Goal: Task Accomplishment & Management: Manage account settings

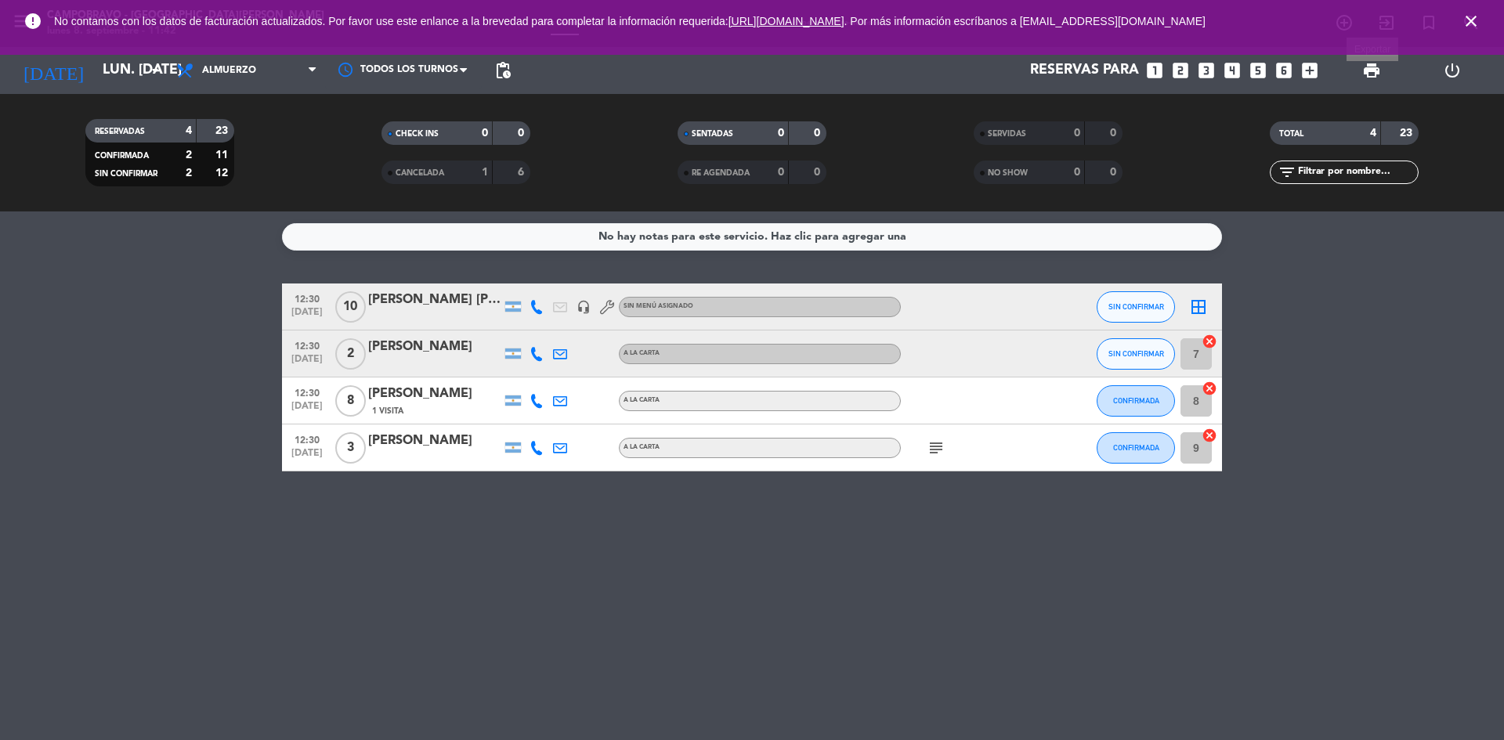
click at [1375, 65] on span "print" at bounding box center [1371, 70] width 19 height 19
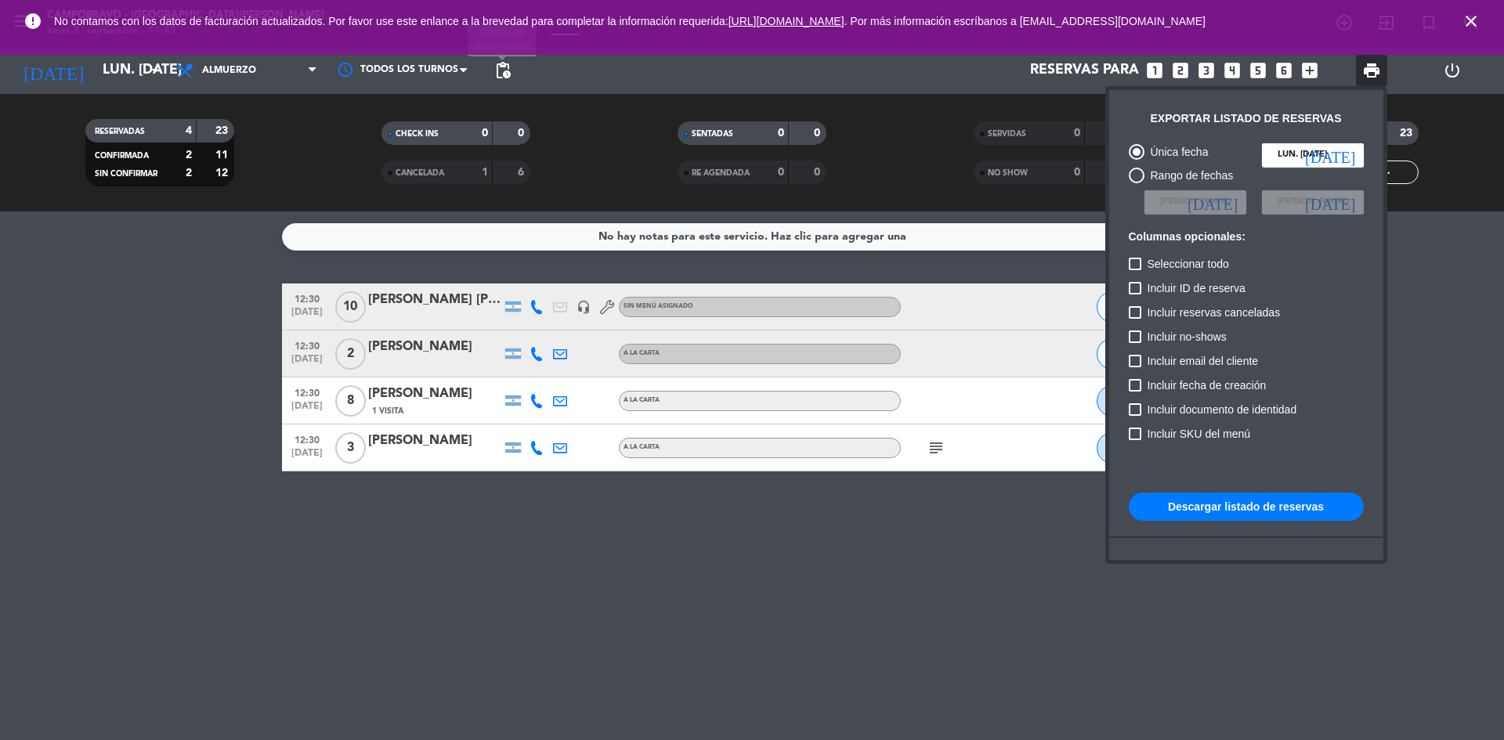
click at [502, 64] on span "pending_actions" at bounding box center [502, 70] width 19 height 19
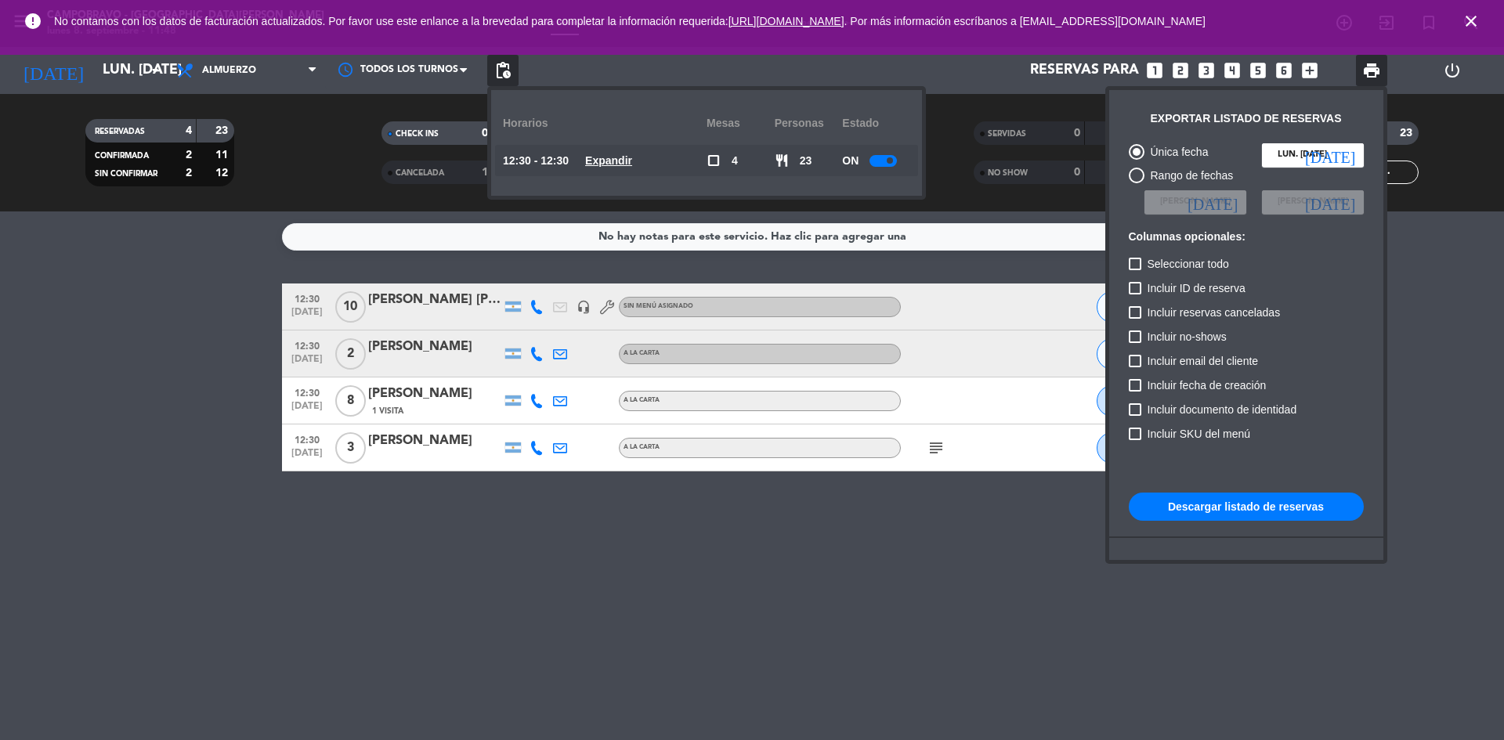
click at [880, 161] on div at bounding box center [882, 161] width 27 height 12
click at [1458, 139] on div at bounding box center [752, 370] width 1504 height 740
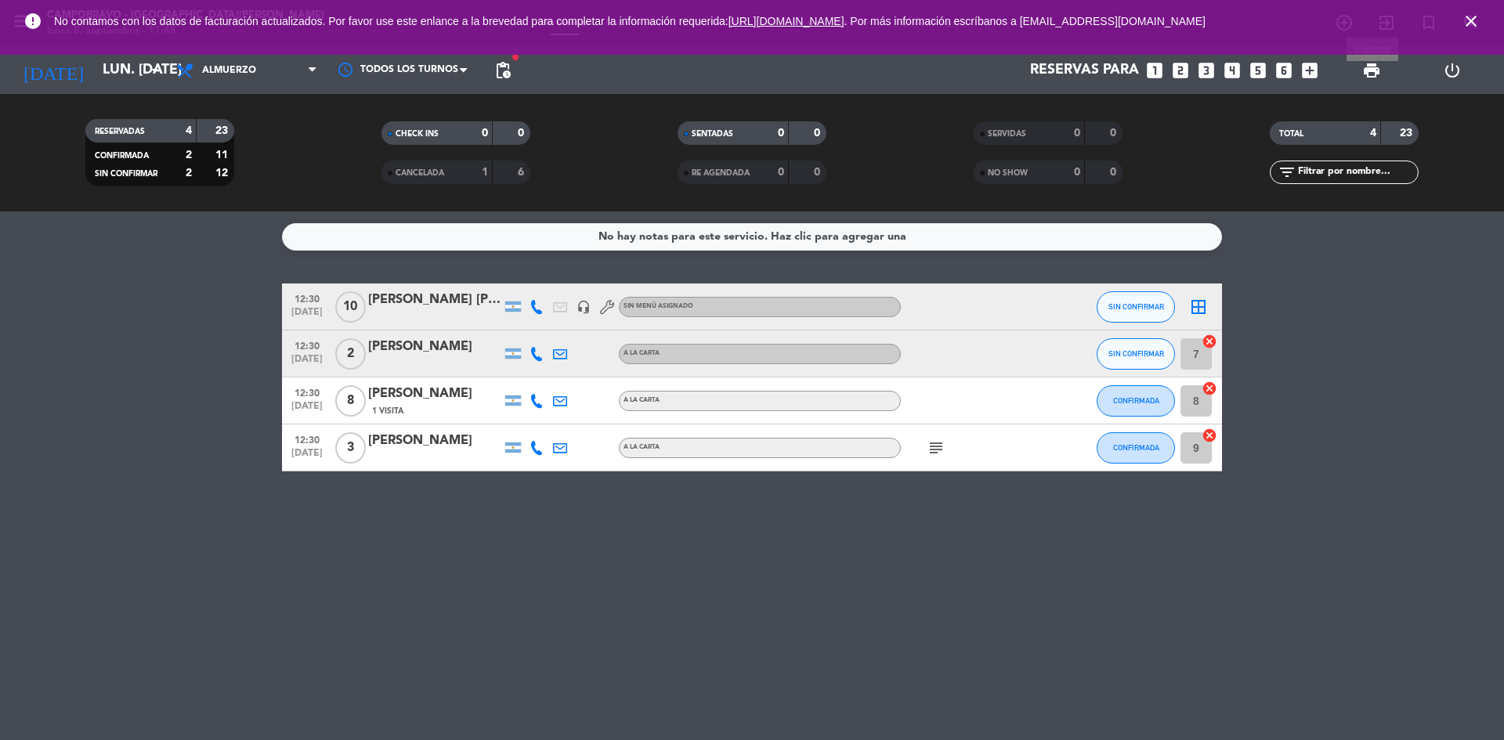
click at [1375, 70] on span "print" at bounding box center [1371, 70] width 19 height 19
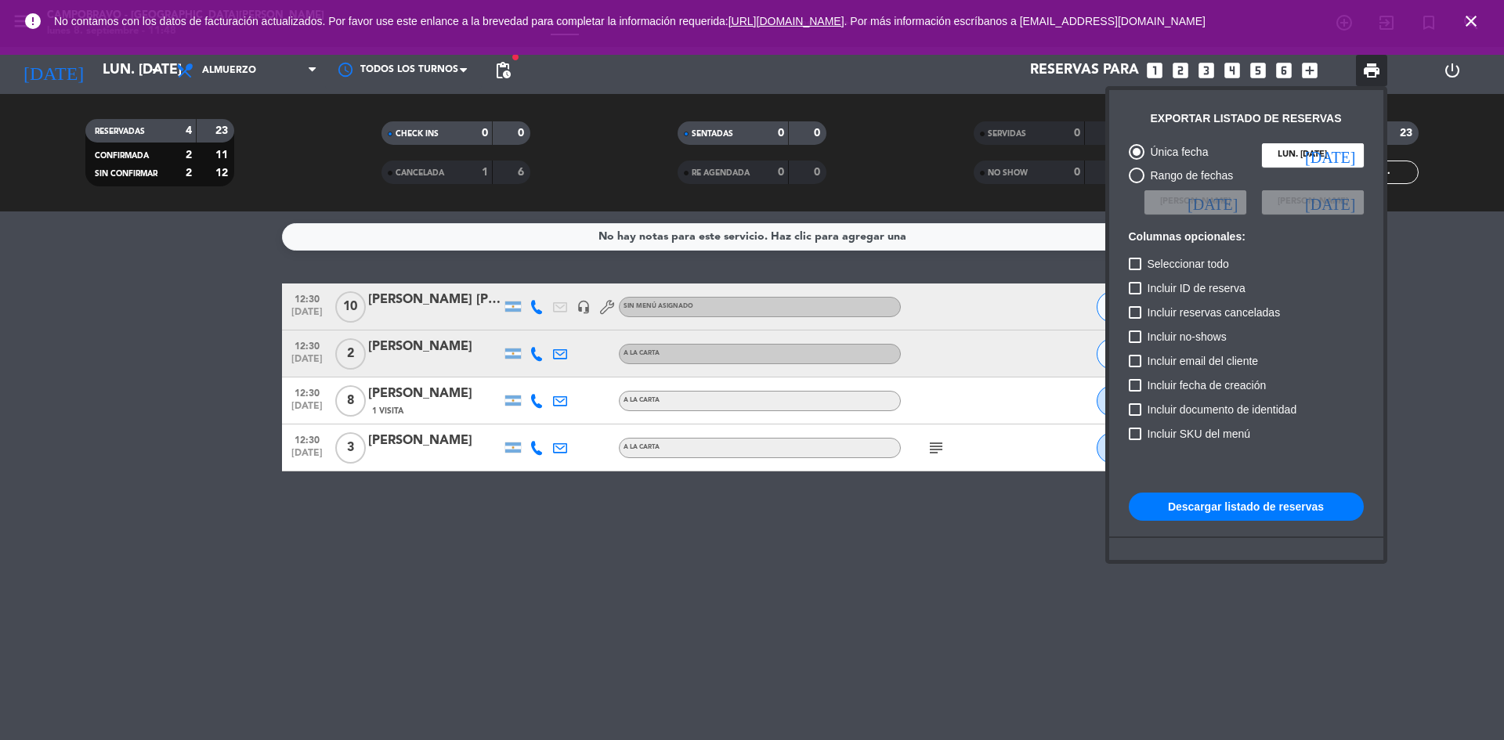
click at [1469, 17] on icon "close" at bounding box center [1471, 21] width 19 height 19
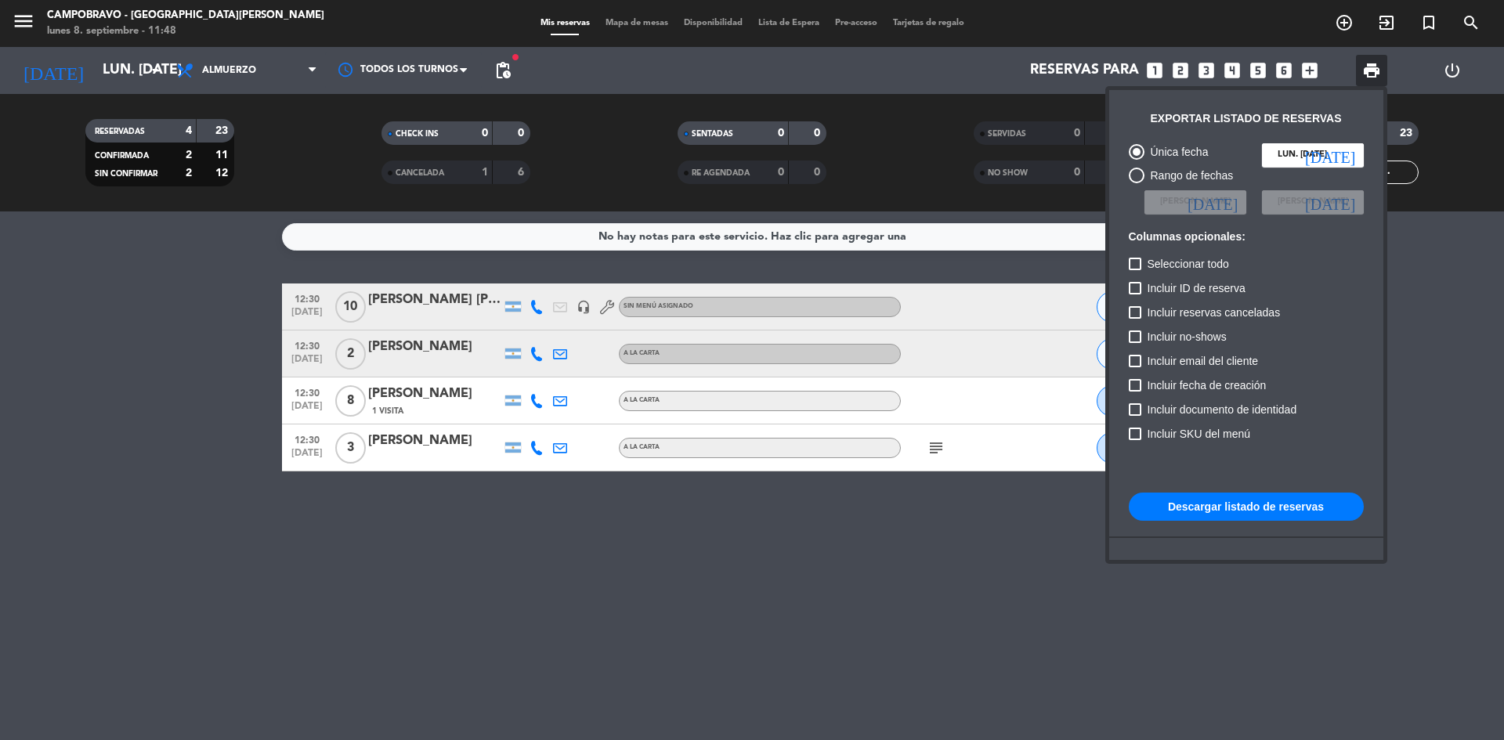
click at [1224, 495] on button "Descargar listado de reservas" at bounding box center [1246, 507] width 235 height 28
click at [501, 70] on span "pending_actions" at bounding box center [502, 70] width 19 height 19
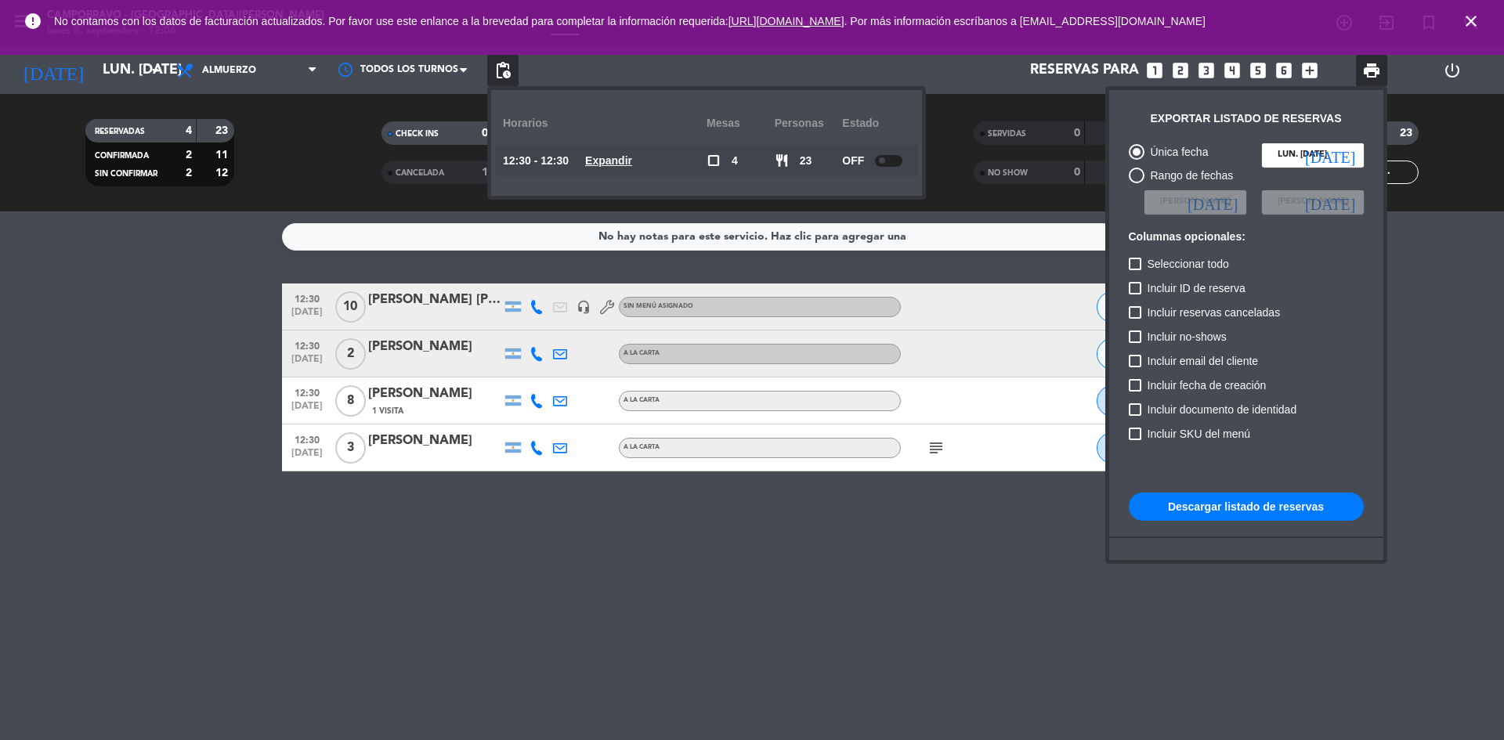
drag, startPoint x: 501, startPoint y: 67, endPoint x: 497, endPoint y: 74, distance: 8.1
click at [499, 68] on div at bounding box center [752, 370] width 1504 height 740
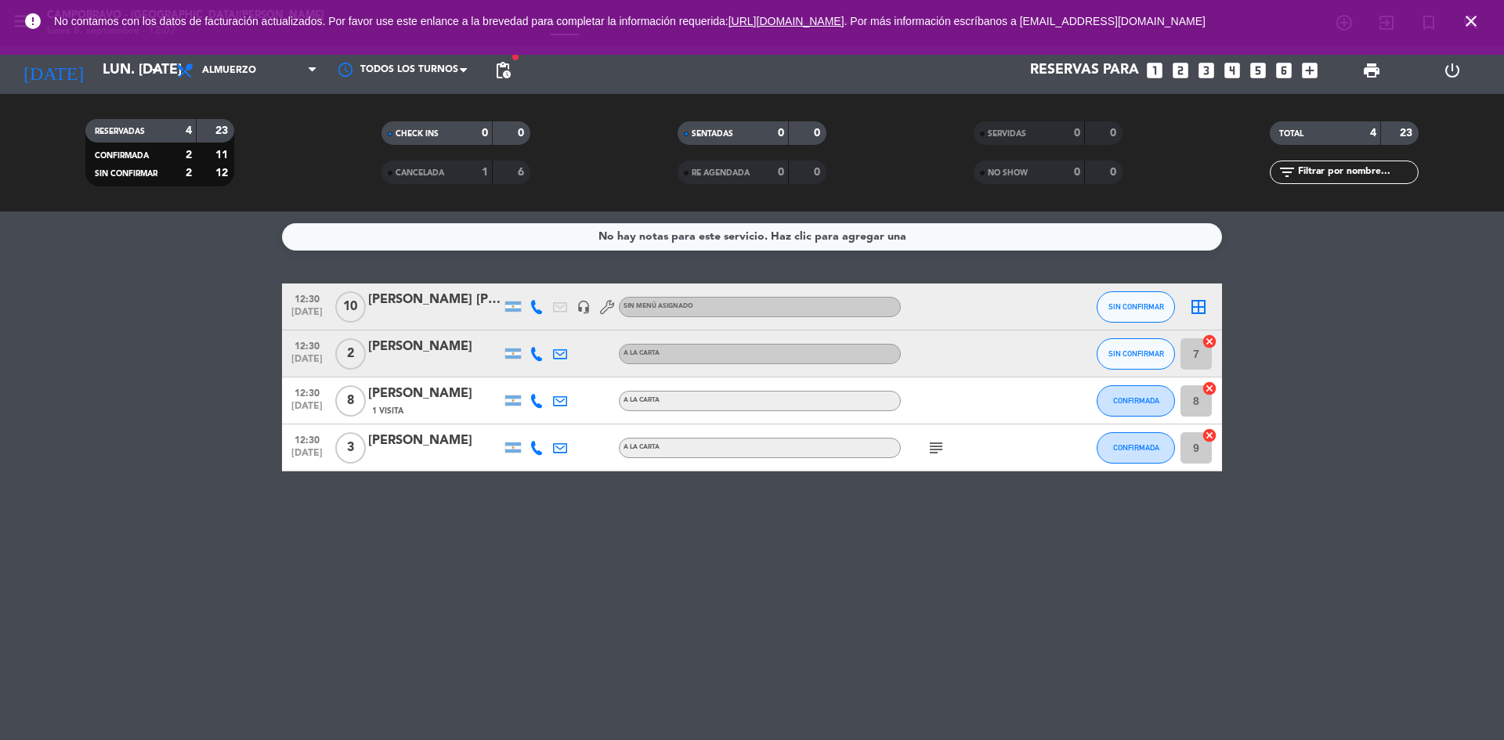
click at [1467, 20] on icon "close" at bounding box center [1471, 21] width 19 height 19
click at [1473, 16] on icon "close" at bounding box center [1471, 21] width 19 height 19
click at [134, 75] on input "lun. [DATE]" at bounding box center [186, 70] width 182 height 31
click at [158, 69] on icon "arrow_drop_down" at bounding box center [155, 70] width 19 height 19
click at [148, 70] on icon "arrow_drop_down" at bounding box center [155, 70] width 19 height 19
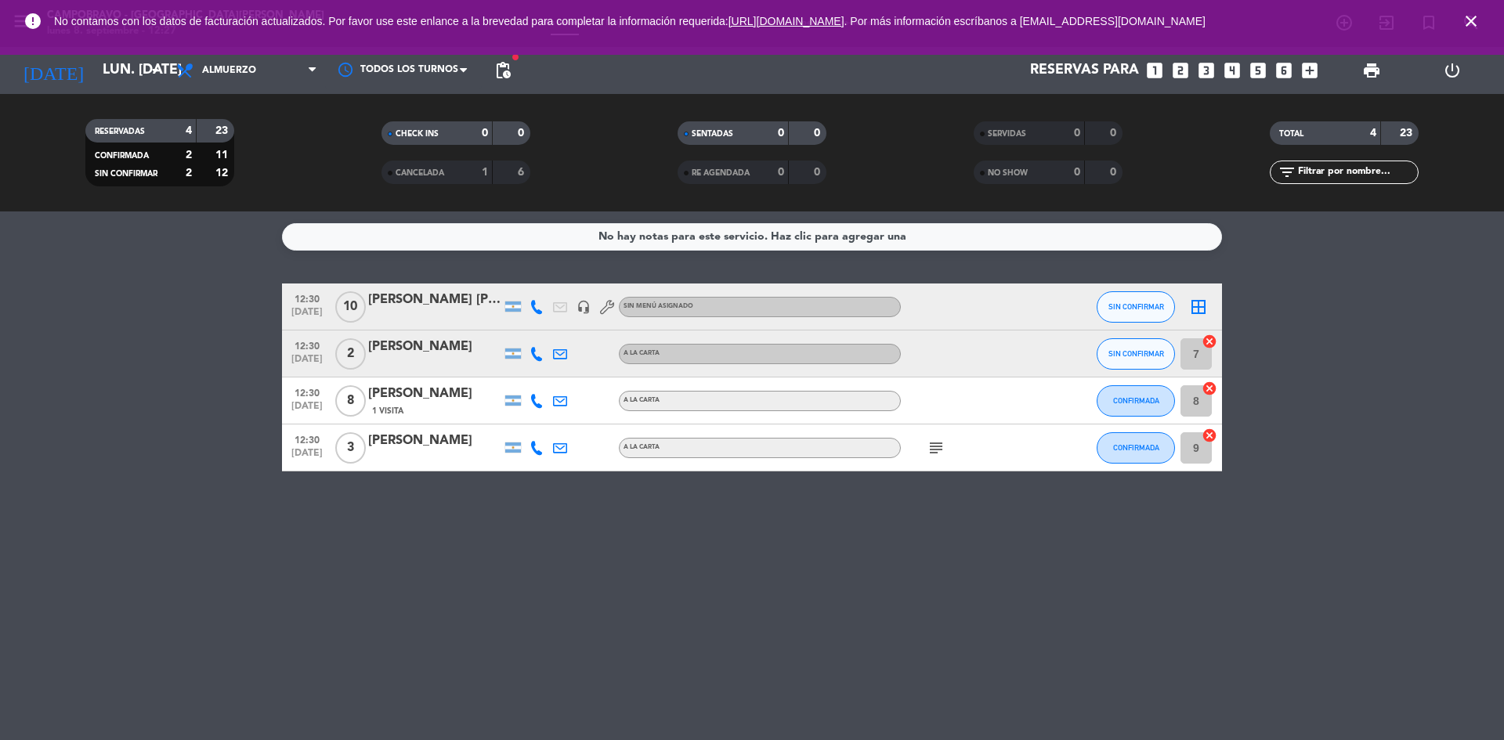
click at [1470, 21] on icon "close" at bounding box center [1471, 21] width 19 height 19
click at [1470, 21] on icon "search" at bounding box center [1471, 22] width 19 height 19
